Goal: Information Seeking & Learning: Learn about a topic

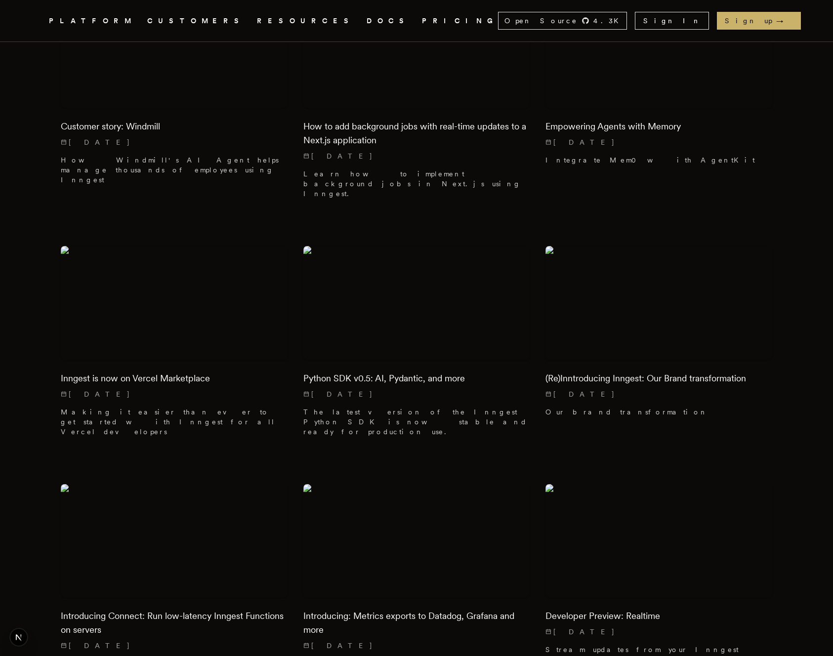
scroll to position [923, 0]
click at [144, 480] on img at bounding box center [174, 539] width 238 height 119
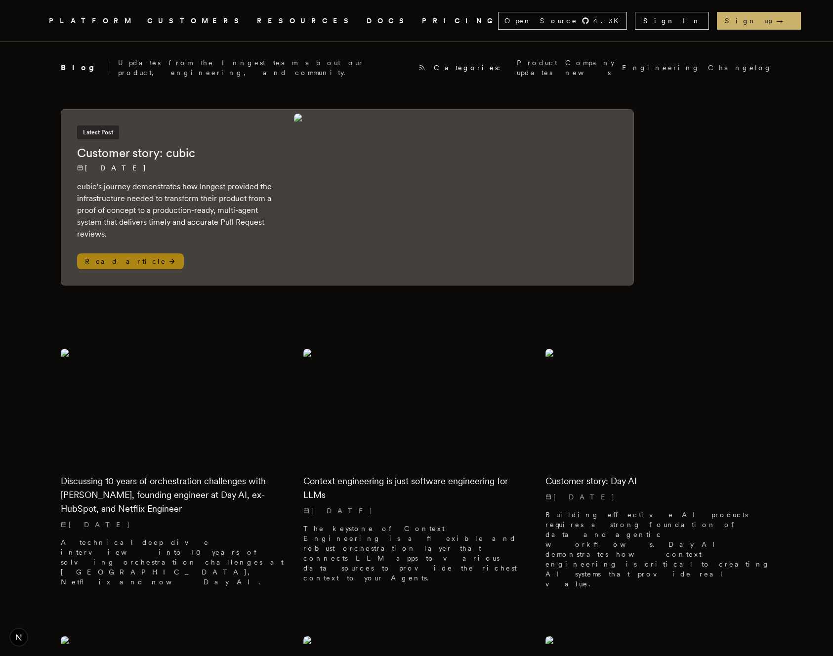
click at [290, 249] on div at bounding box center [461, 197] width 343 height 175
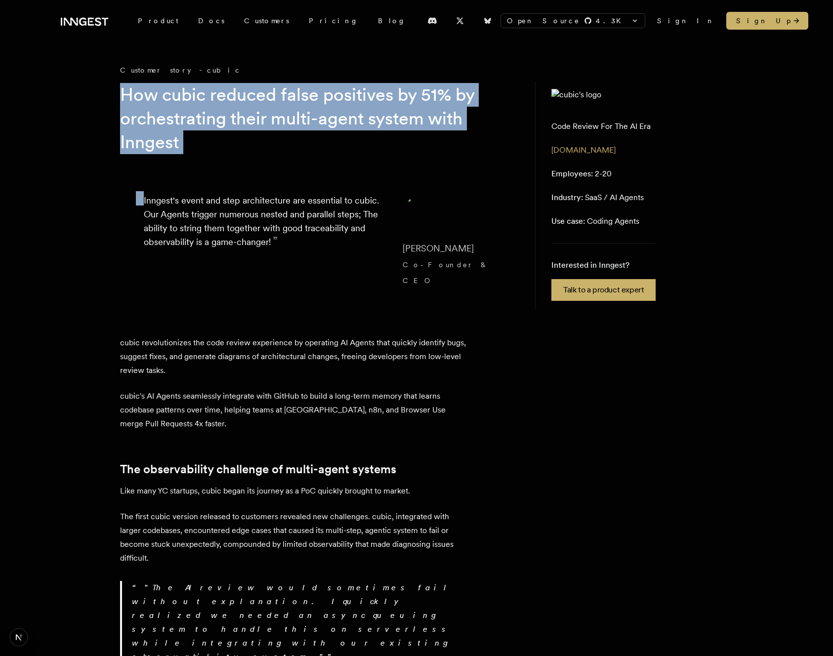
drag, startPoint x: 122, startPoint y: 99, endPoint x: 205, endPoint y: 160, distance: 103.0
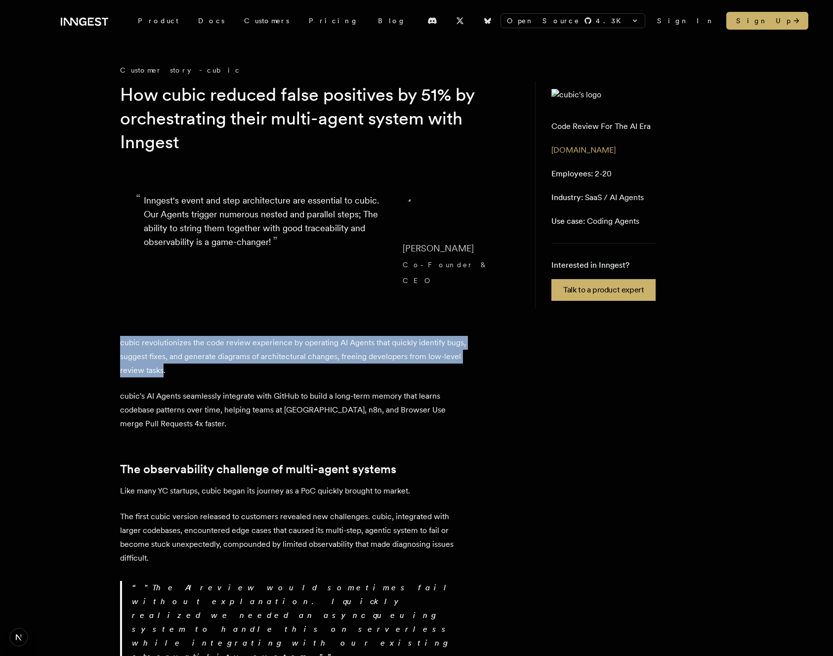
drag, startPoint x: 116, startPoint y: 323, endPoint x: 200, endPoint y: 359, distance: 91.2
click at [200, 359] on p "cubic revolutionizes the code review experience by operating AI Agents that qui…" at bounding box center [293, 356] width 346 height 41
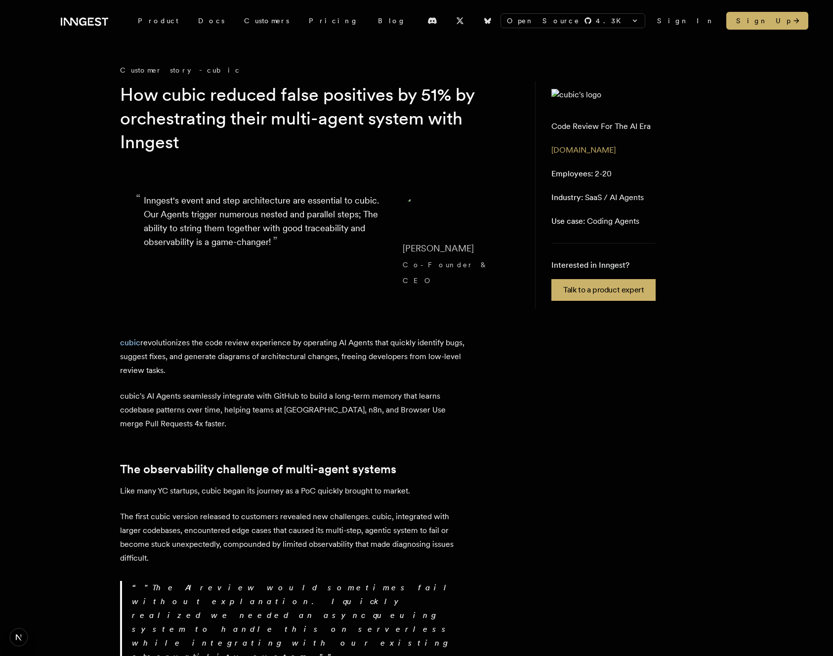
click at [220, 336] on p "cubic revolutionizes the code review experience by operating AI Agents that qui…" at bounding box center [293, 356] width 346 height 41
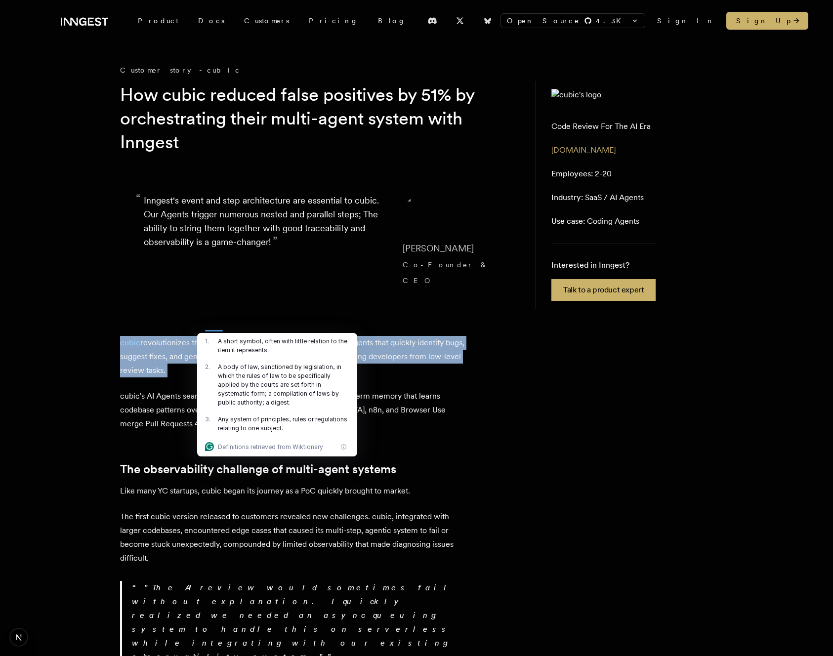
click at [282, 336] on div "1 . A short symbol, often with little relation to the item it represents." at bounding box center [277, 346] width 160 height 26
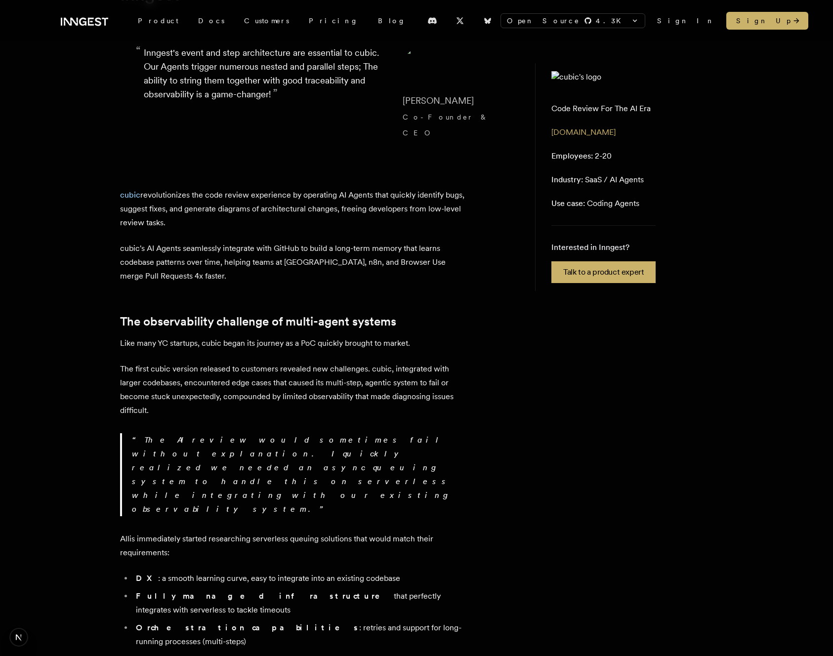
scroll to position [65, 0]
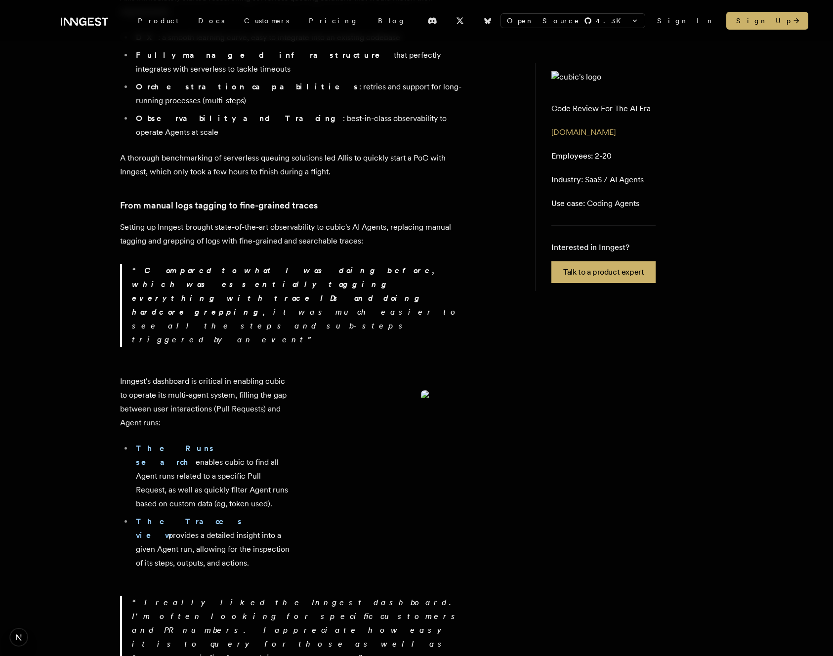
scroll to position [692, 0]
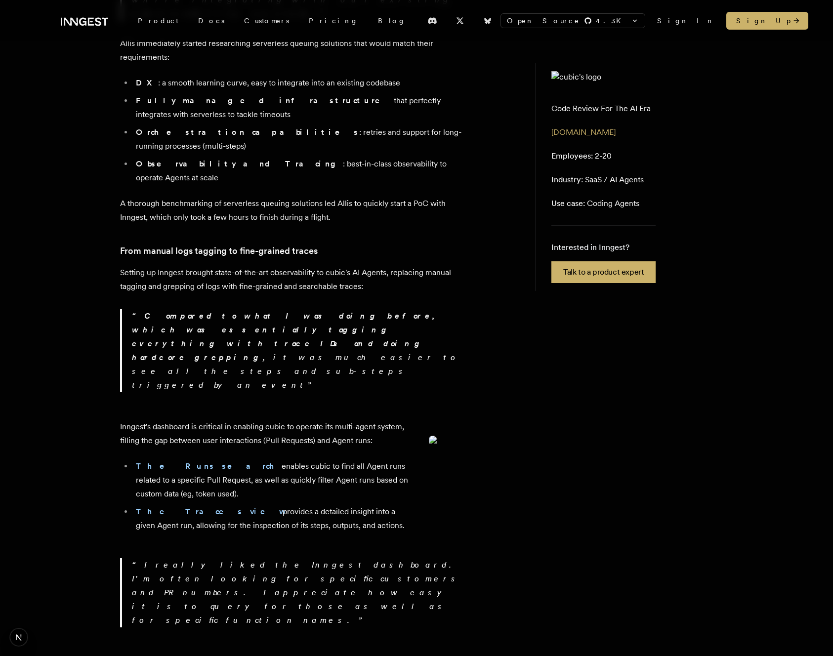
scroll to position [650, 0]
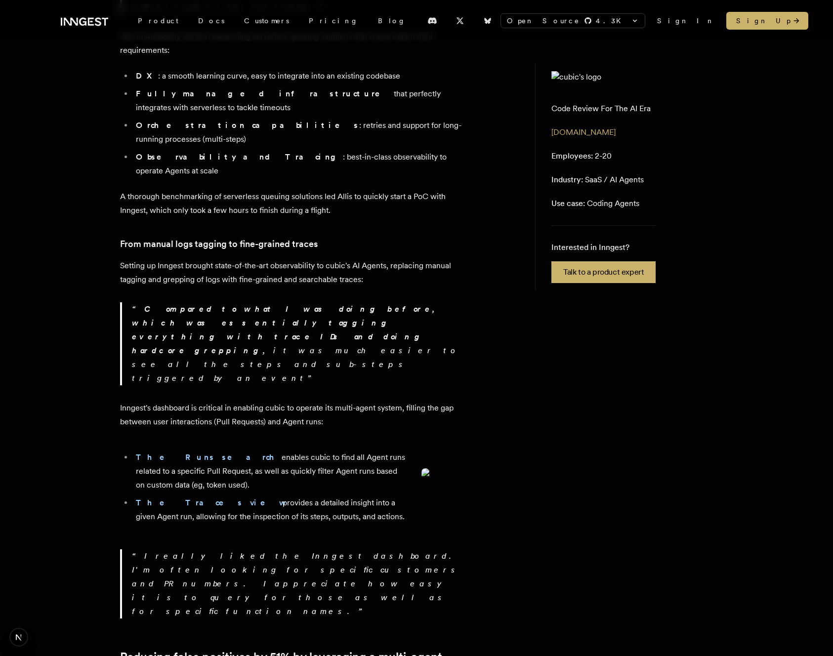
click at [421, 468] on img at bounding box center [443, 482] width 44 height 28
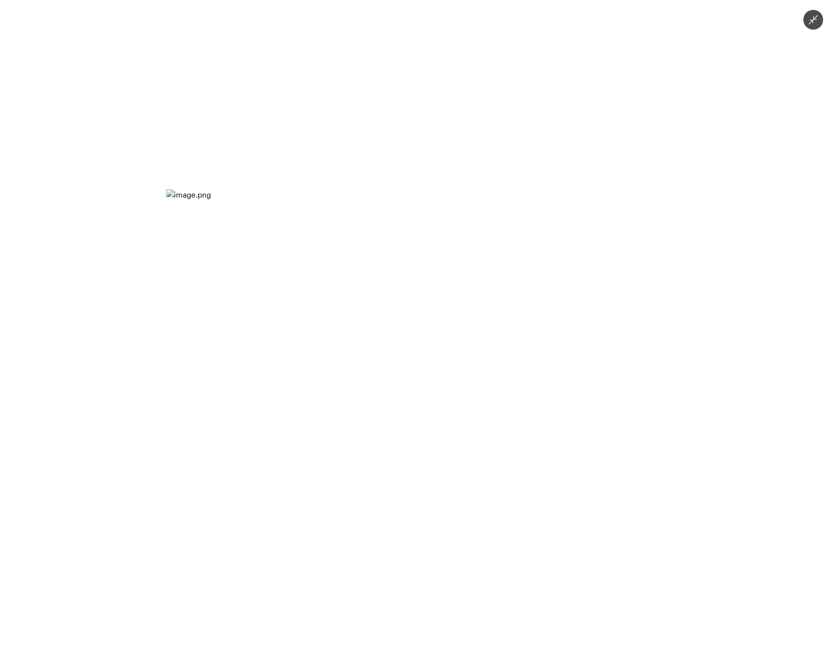
click at [454, 177] on div at bounding box center [416, 328] width 833 height 656
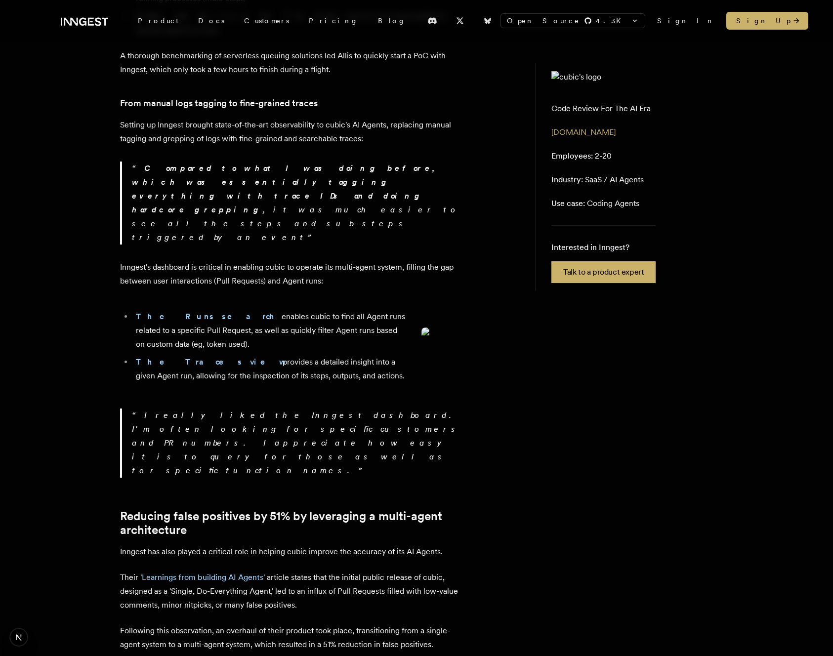
scroll to position [795, 0]
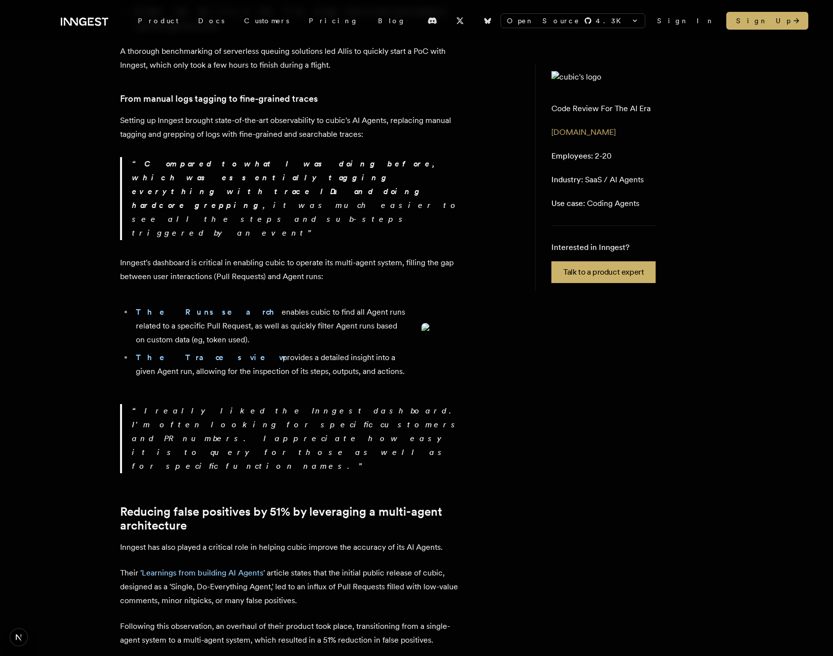
drag, startPoint x: 196, startPoint y: 344, endPoint x: 272, endPoint y: 367, distance: 80.0
click at [270, 404] on p "I really liked the Inngest dashboard. I'm often looking for specific customers …" at bounding box center [299, 438] width 334 height 69
click at [272, 404] on p "I really liked the Inngest dashboard. I'm often looking for specific customers …" at bounding box center [299, 438] width 334 height 69
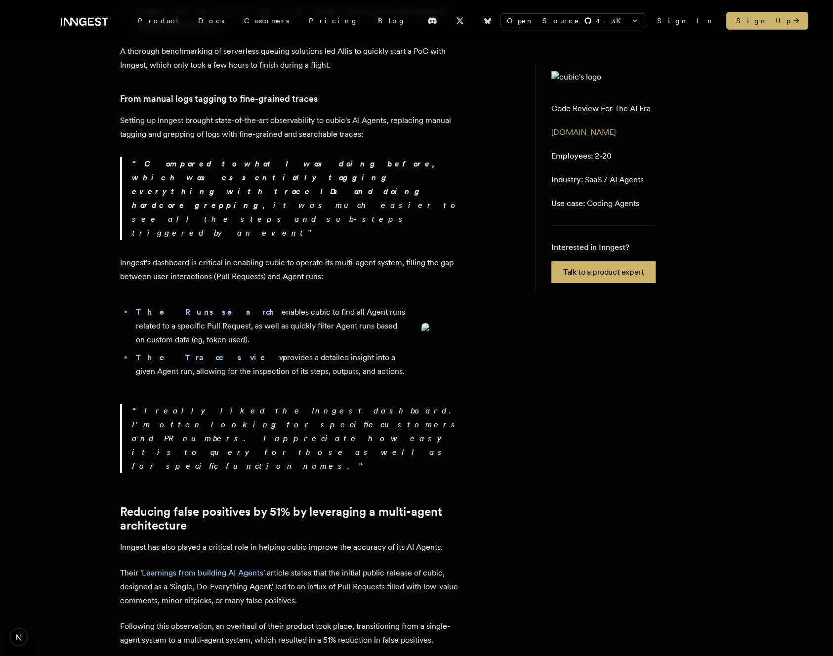
click at [310, 404] on p "I really liked the Inngest dashboard. I'm often looking for specific customers …" at bounding box center [299, 438] width 334 height 69
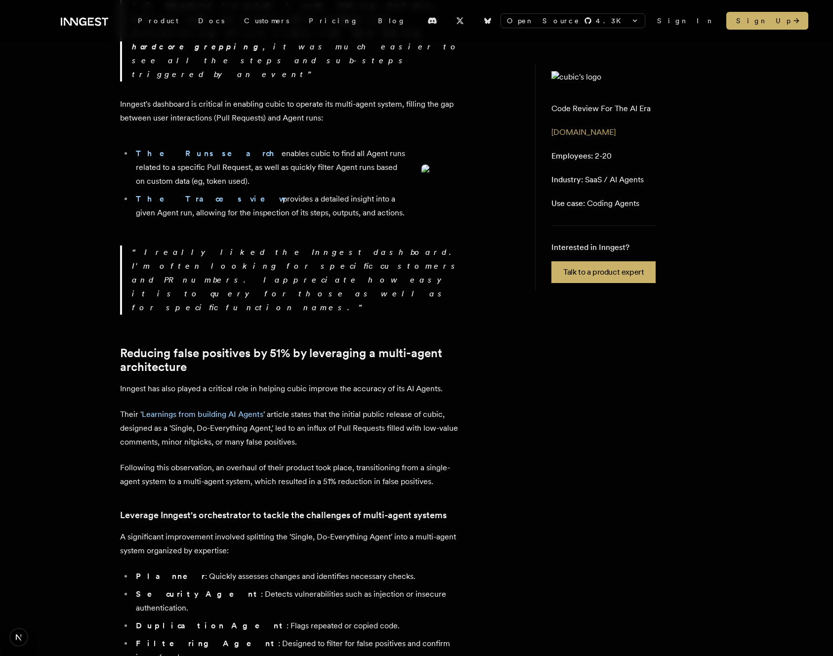
scroll to position [954, 0]
click at [343, 407] on p "Their "Learnings from building AI Agents" article states that the initial publi…" at bounding box center [293, 427] width 346 height 41
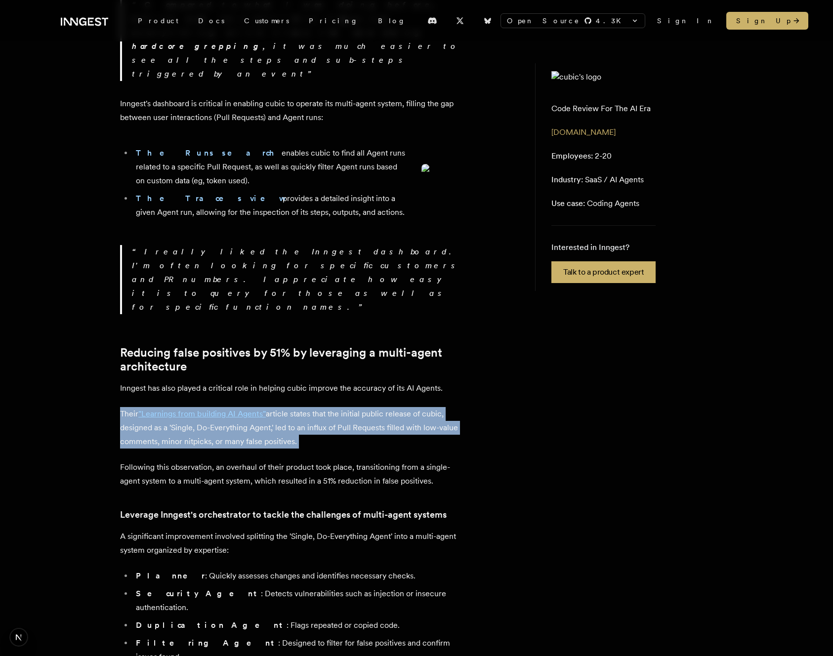
click at [282, 407] on p "Their "Learnings from building AI Agents" article states that the initial publi…" at bounding box center [293, 427] width 346 height 41
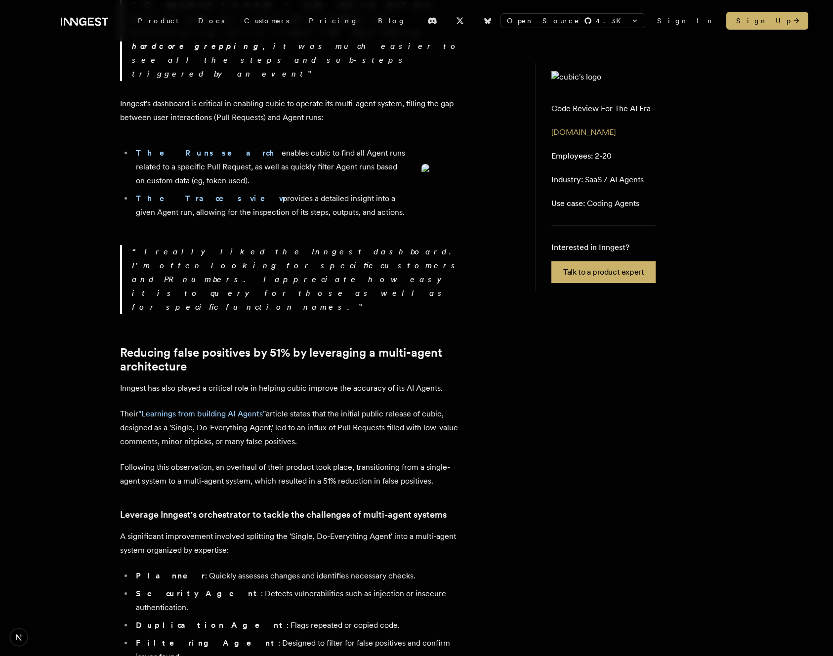
click at [282, 407] on p "Their "Learnings from building AI Agents" article states that the initial publi…" at bounding box center [293, 427] width 346 height 41
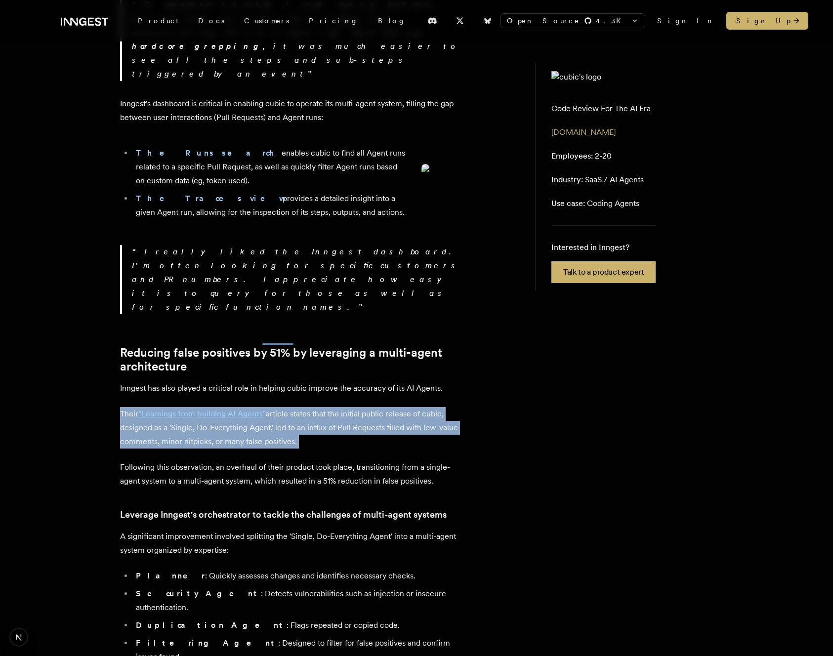
click at [323, 407] on p "Their "Learnings from building AI Agents" article states that the initial publi…" at bounding box center [293, 427] width 346 height 41
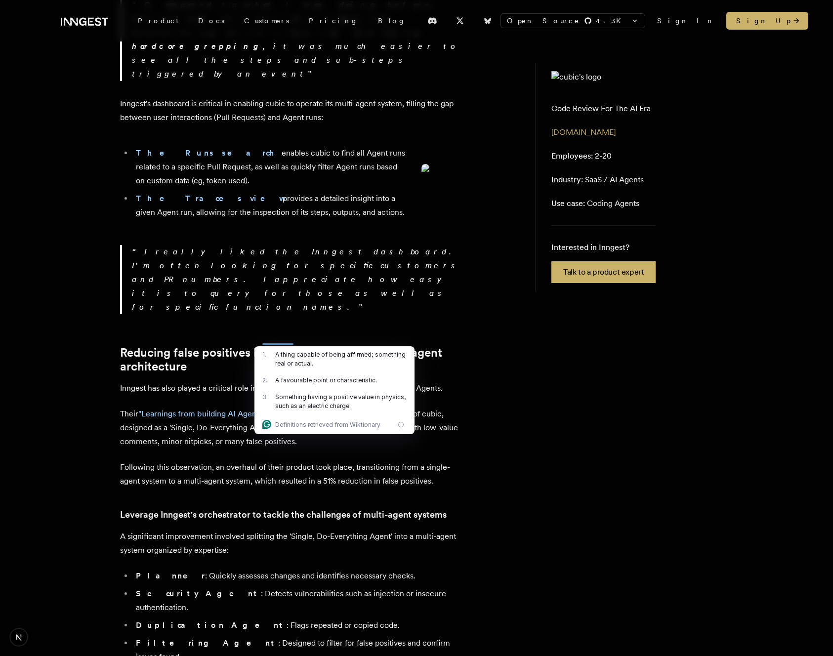
click at [313, 407] on p "Their "Learnings from building AI Agents" article states that the initial publi…" at bounding box center [293, 427] width 346 height 41
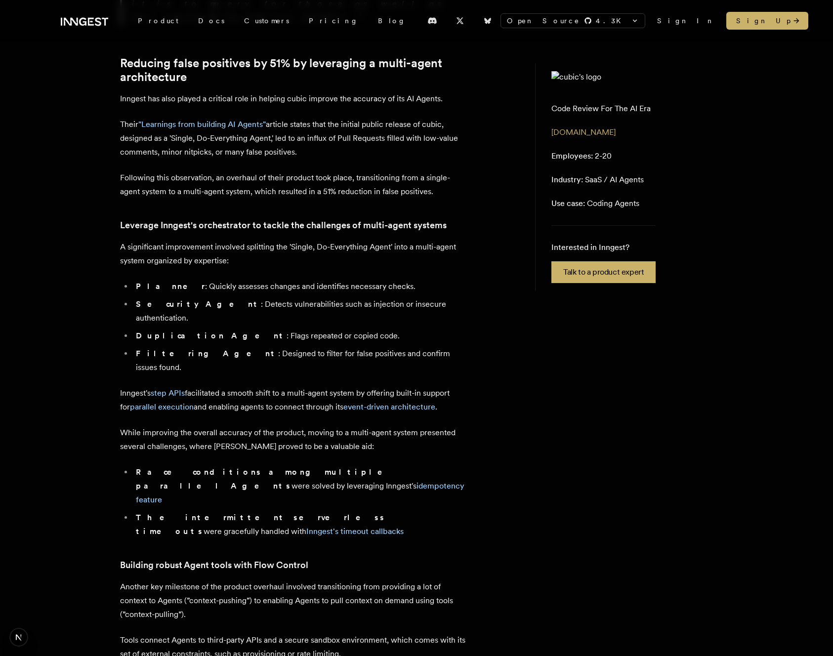
scroll to position [1247, 0]
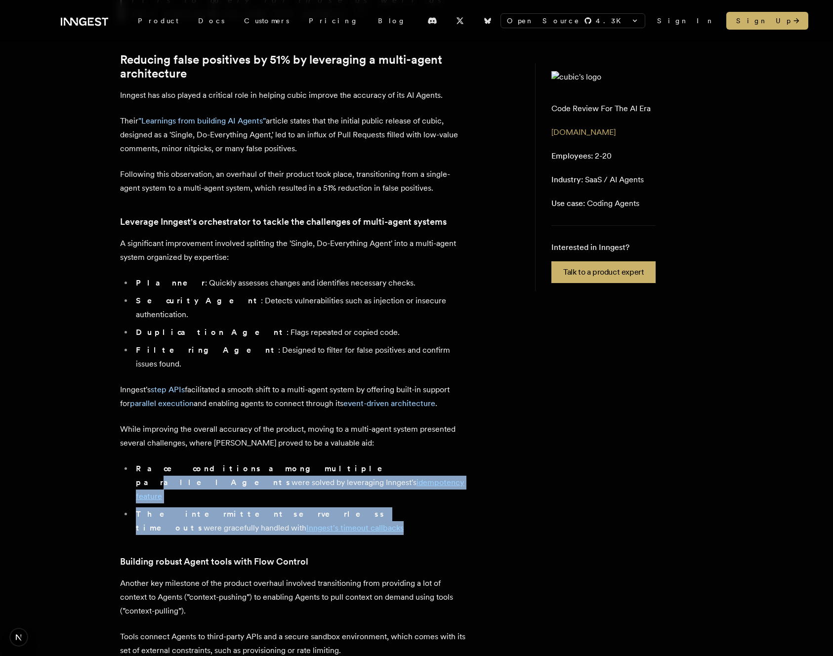
drag, startPoint x: 265, startPoint y: 339, endPoint x: 354, endPoint y: 392, distance: 103.7
click at [354, 462] on ul "Race conditions among multiple parallel Agents were solved by leveraging Innges…" at bounding box center [293, 498] width 346 height 73
click at [354, 507] on li "The intermittent serverless timeouts were gracefully handled with Inngest's tim…" at bounding box center [299, 521] width 333 height 28
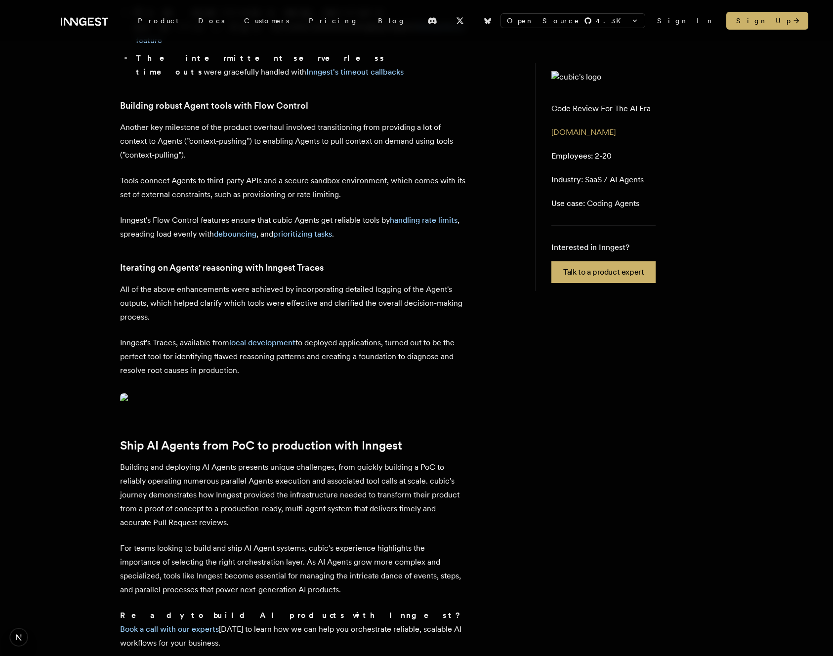
scroll to position [1704, 0]
click at [266, 392] on img at bounding box center [293, 399] width 346 height 14
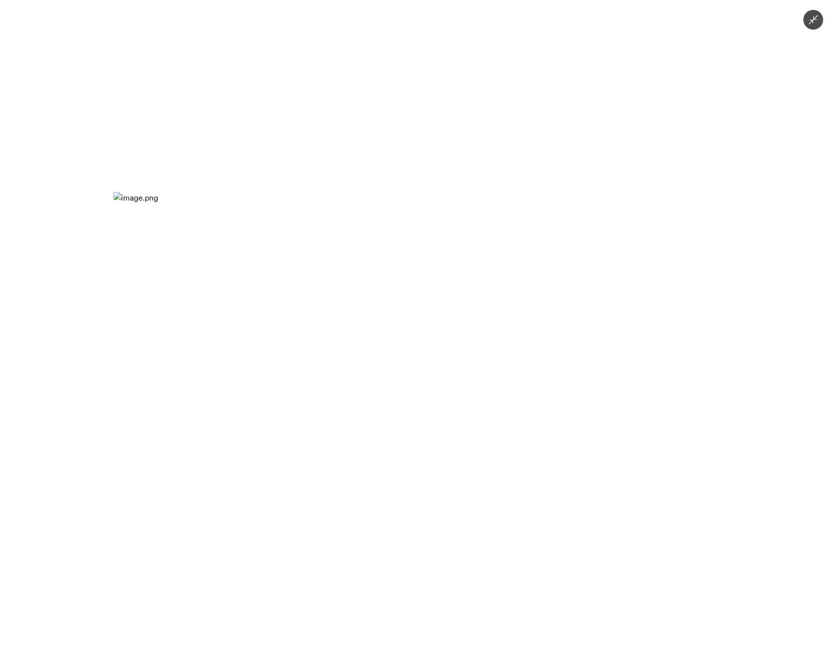
click at [374, 131] on div at bounding box center [416, 328] width 833 height 656
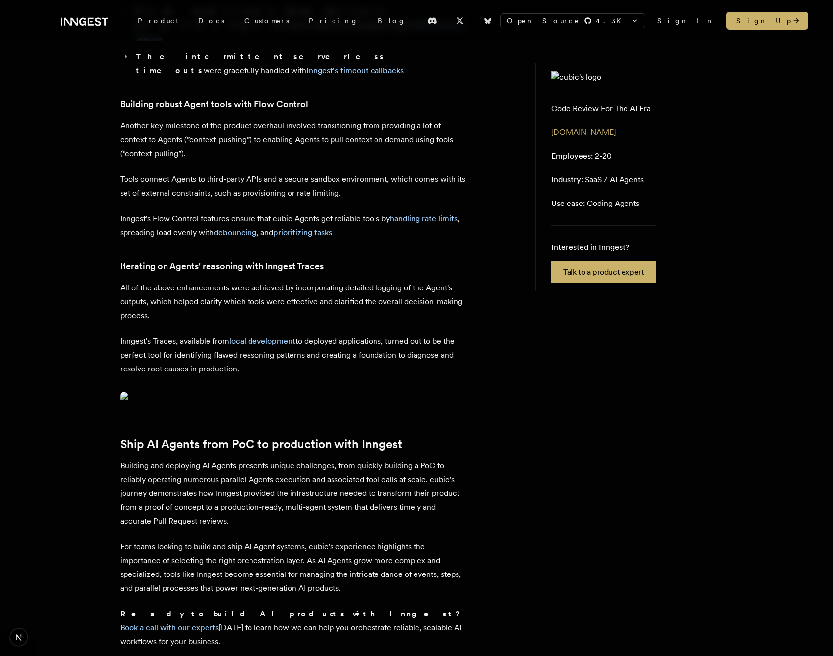
click at [312, 392] on img at bounding box center [293, 399] width 346 height 14
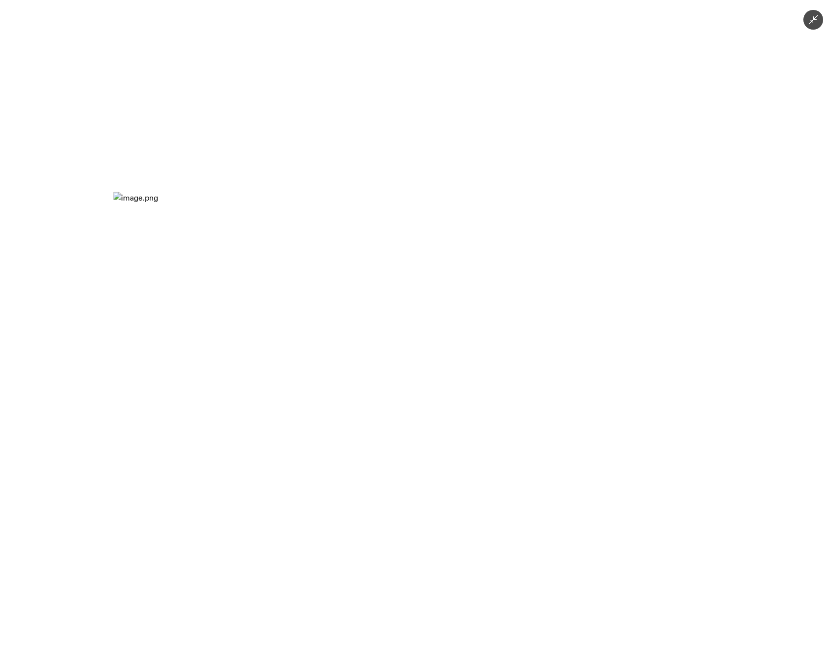
click at [303, 142] on div at bounding box center [416, 328] width 833 height 656
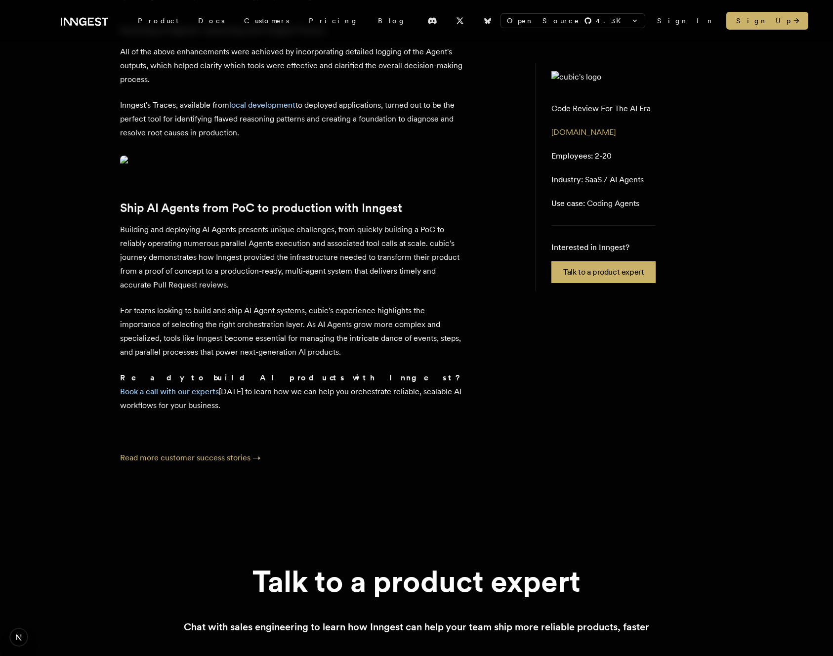
scroll to position [1941, 0]
drag, startPoint x: 102, startPoint y: 297, endPoint x: 350, endPoint y: 337, distance: 251.1
click at [350, 337] on p "For teams looking to build and ship AI Agent systems, cubic's experience highli…" at bounding box center [293, 330] width 346 height 55
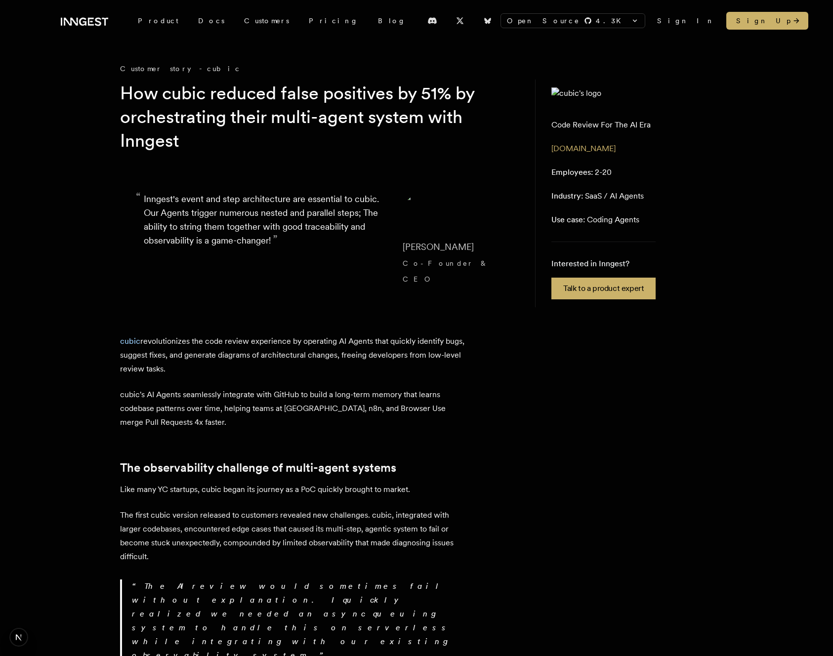
scroll to position [0, 0]
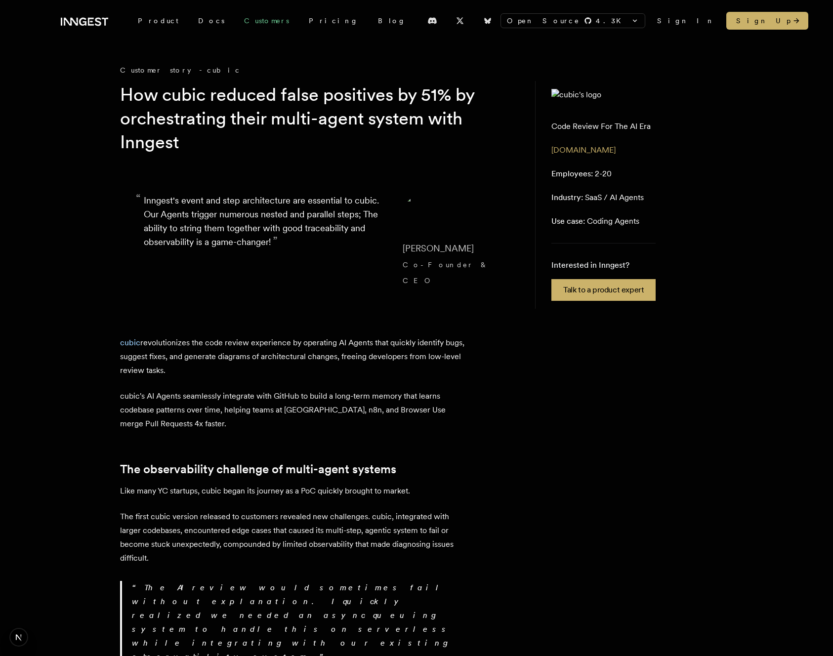
click at [239, 25] on link "Customers" at bounding box center [266, 21] width 65 height 18
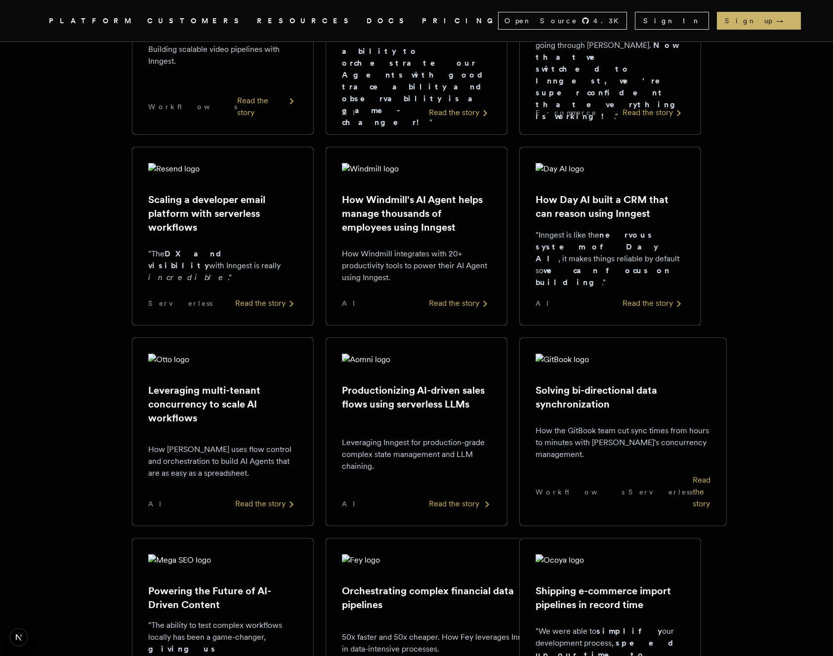
scroll to position [276, 0]
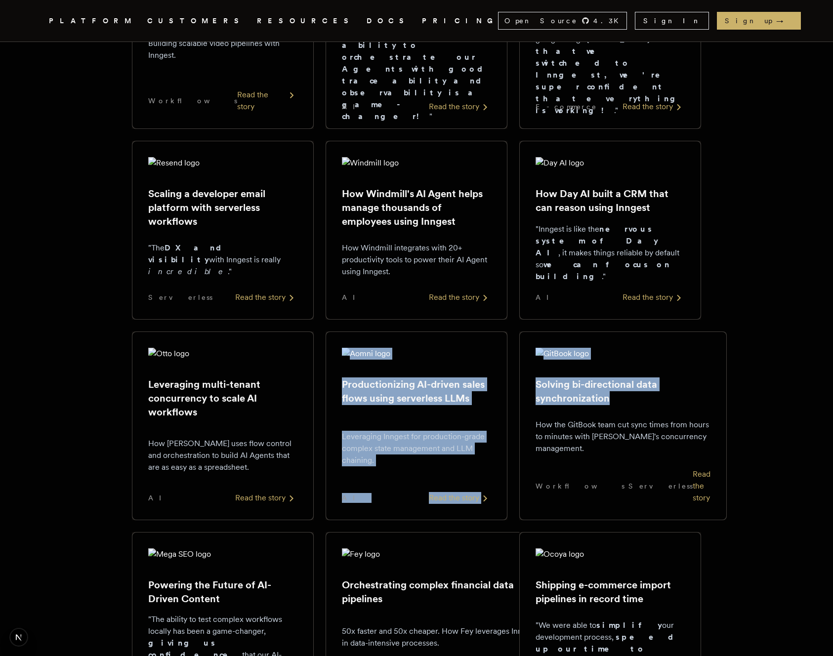
drag, startPoint x: 393, startPoint y: 329, endPoint x: 672, endPoint y: 424, distance: 294.7
click at [668, 410] on div "Streamlining dynamic video generation Building scalable video pipelines with In…" at bounding box center [416, 429] width 569 height 987
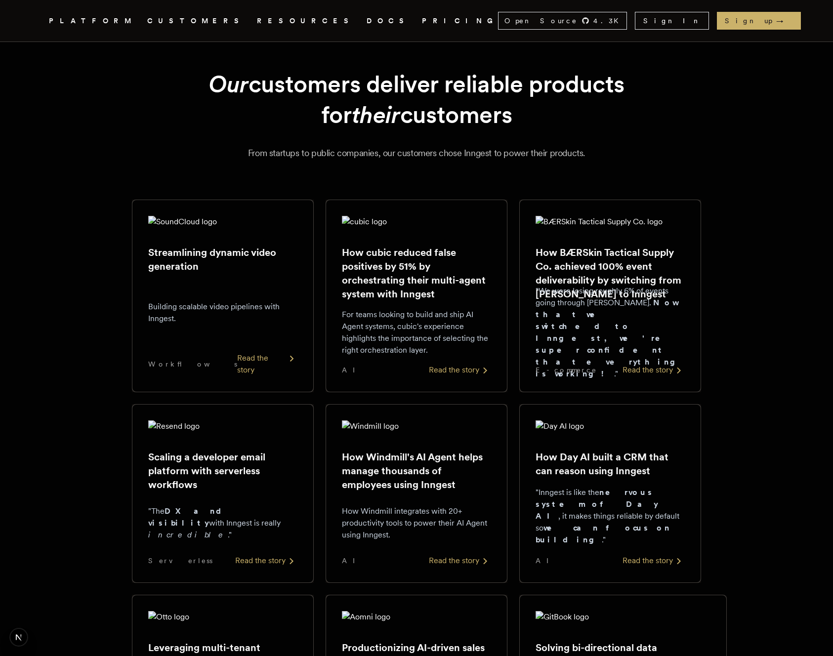
scroll to position [0, 0]
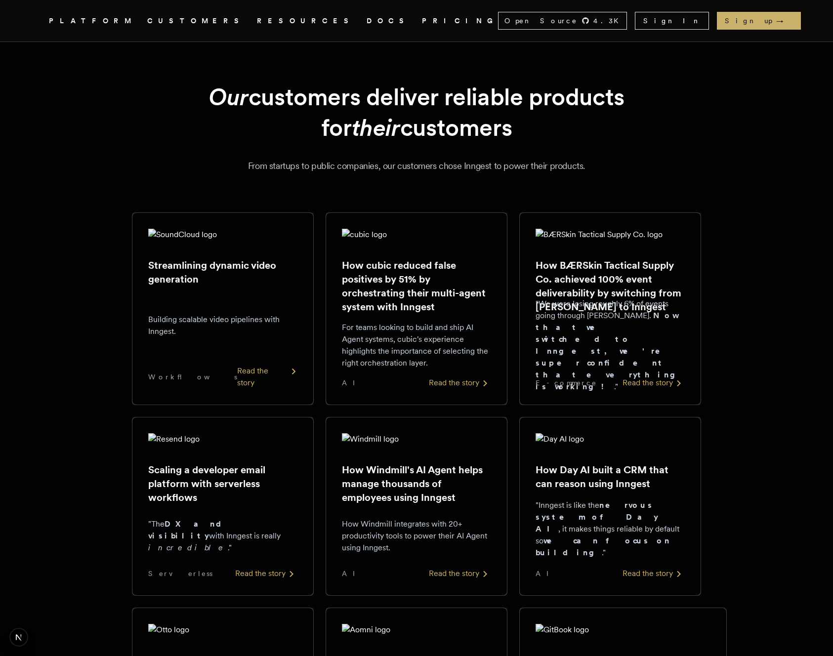
click at [237, 329] on p "Building scalable video pipelines with Inngest." at bounding box center [222, 326] width 149 height 24
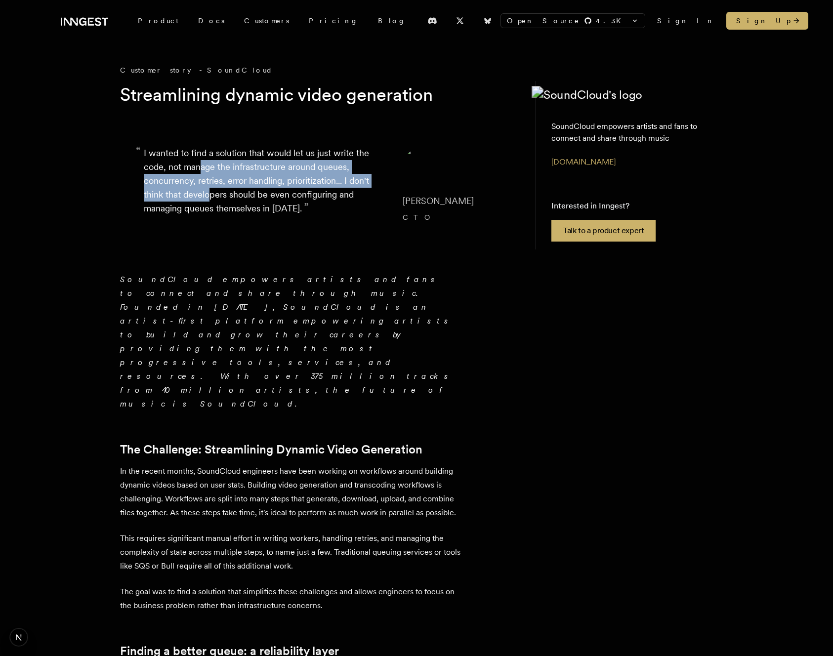
drag, startPoint x: 202, startPoint y: 167, endPoint x: 209, endPoint y: 201, distance: 35.4
click at [209, 201] on p "“ I wanted to find a solution that would let us just write the code, not manage…" at bounding box center [265, 185] width 243 height 79
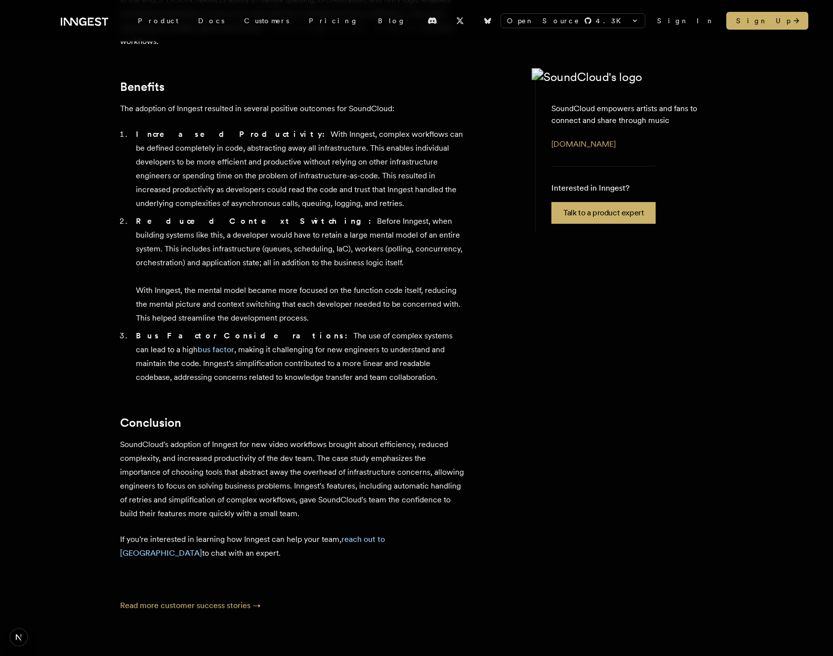
scroll to position [821, 0]
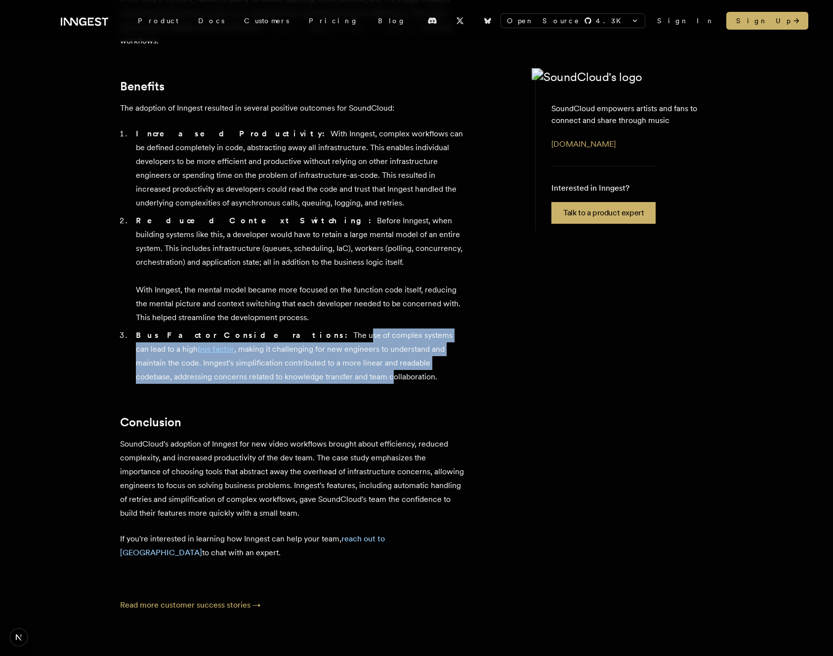
drag, startPoint x: 250, startPoint y: 245, endPoint x: 282, endPoint y: 279, distance: 46.1
click at [281, 328] on li "Bus Factor Considerations: The use of complex systems can lead to a high bus fa…" at bounding box center [299, 355] width 333 height 55
click at [282, 328] on li "Bus Factor Considerations: The use of complex systems can lead to a high bus fa…" at bounding box center [299, 355] width 333 height 55
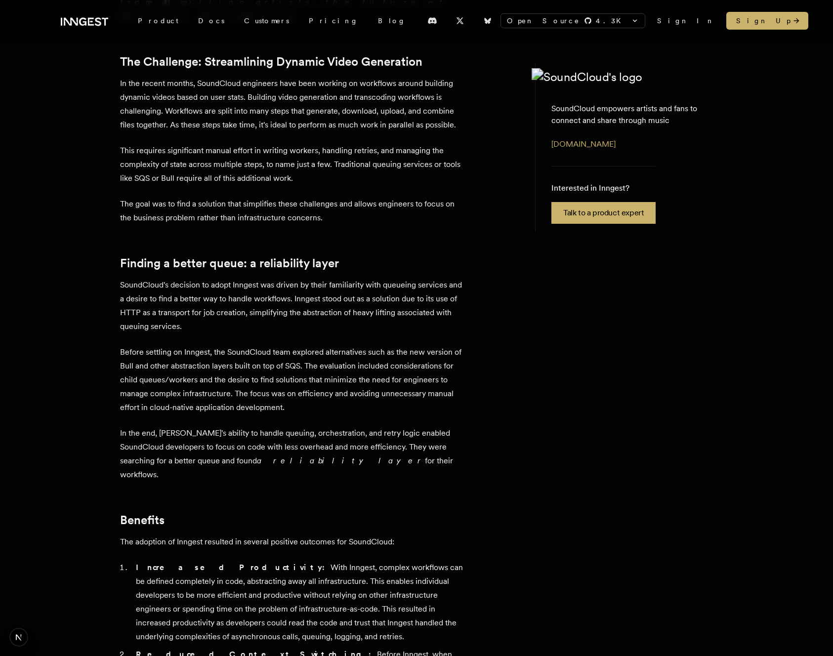
scroll to position [138, 0]
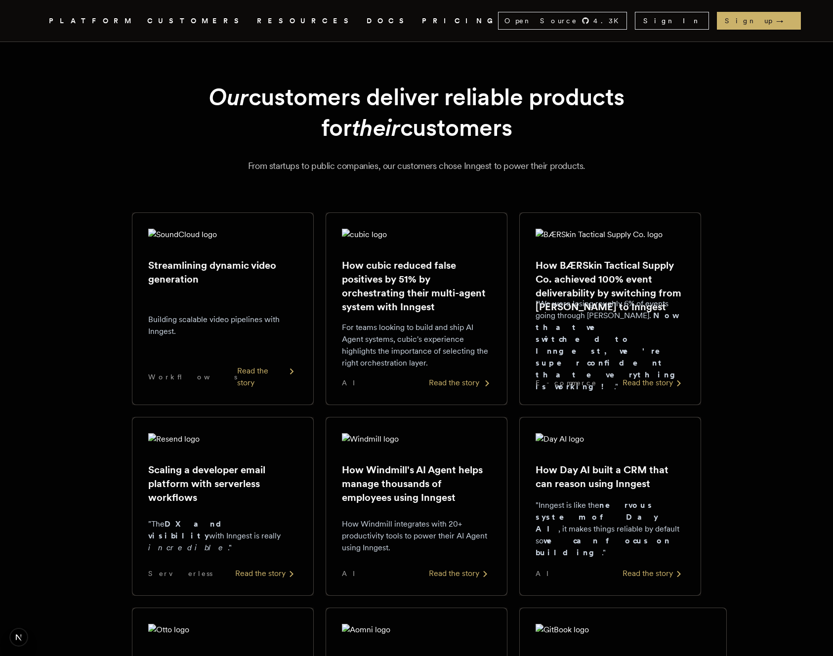
click at [392, 300] on h2 "How cubic reduced false positives by 51% by orchestrating their multi-agent sys…" at bounding box center [416, 285] width 149 height 55
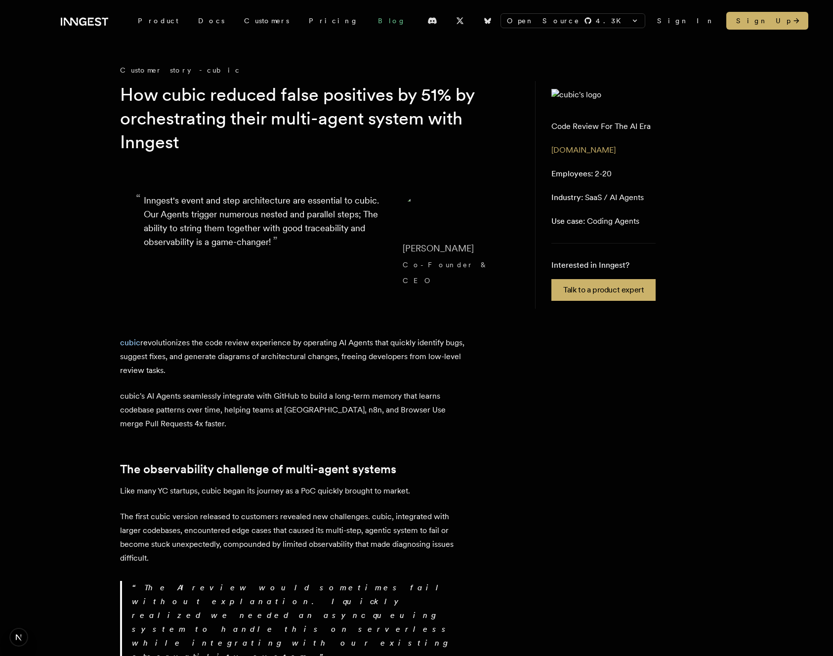
click at [368, 23] on link "Blog" at bounding box center [391, 21] width 47 height 18
